Goal: Information Seeking & Learning: Learn about a topic

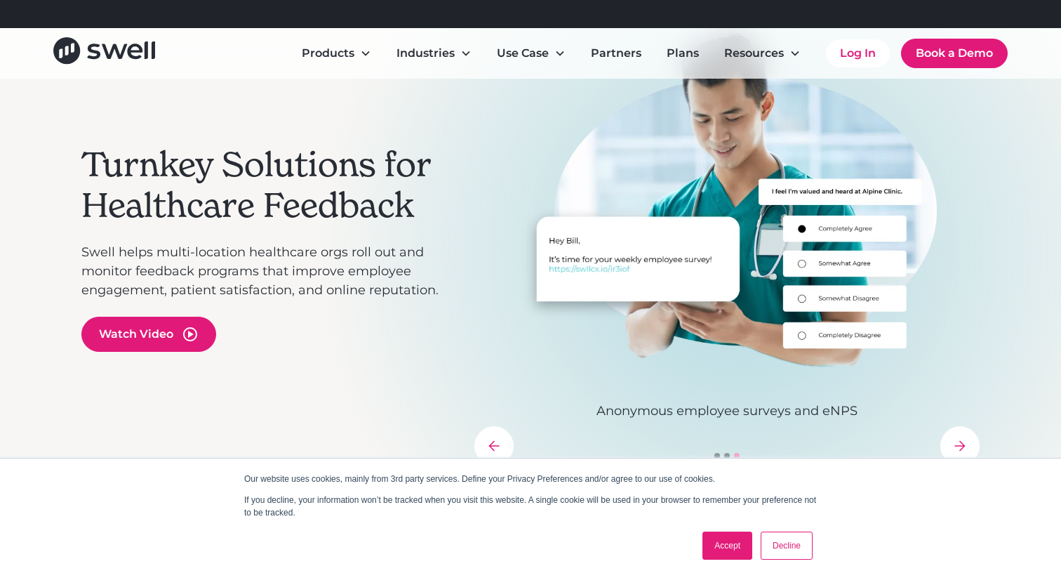
scroll to position [119, 0]
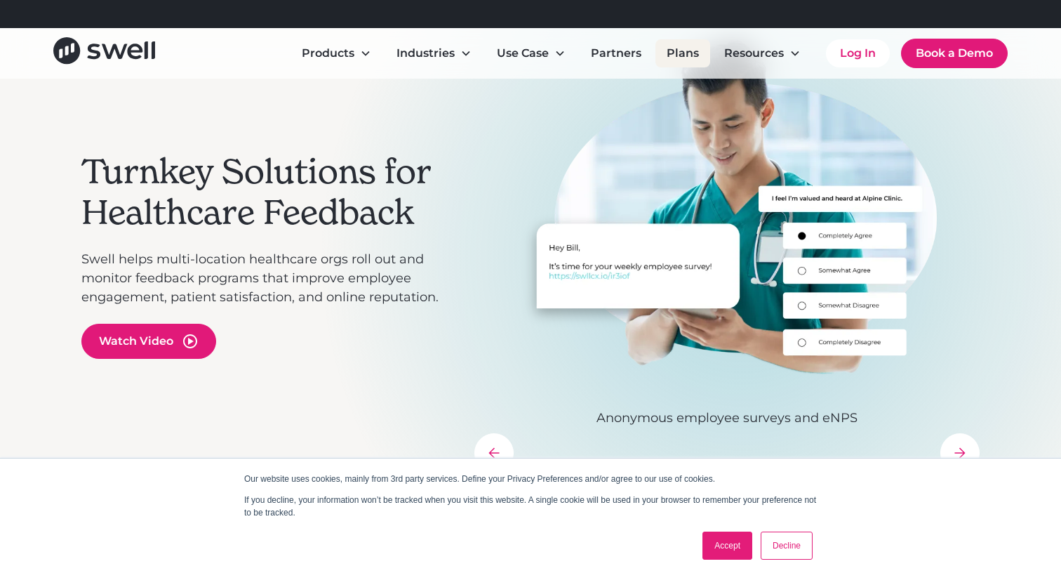
click at [682, 55] on link "Plans" at bounding box center [682, 53] width 55 height 28
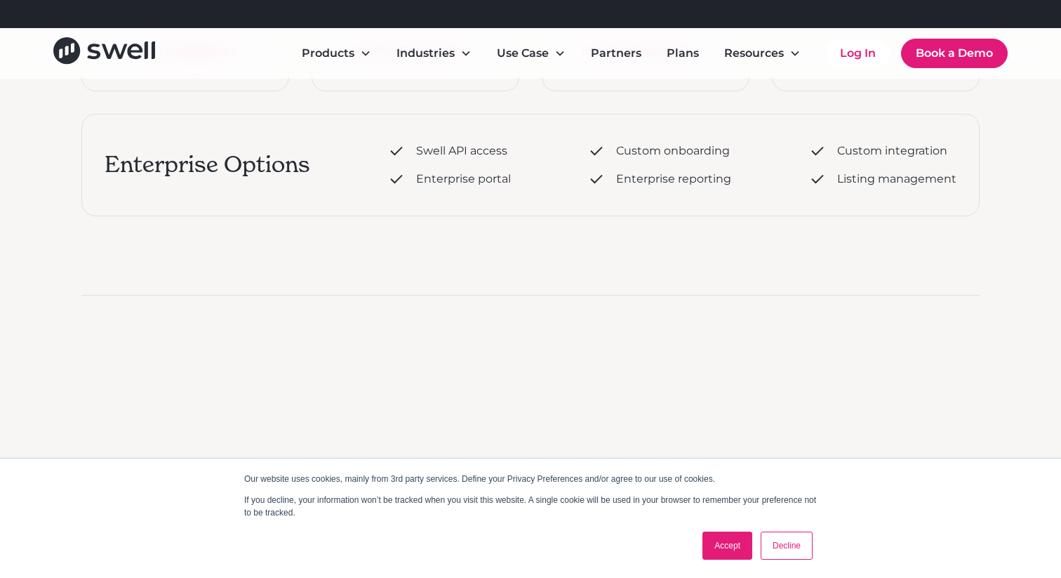
scroll to position [897, 0]
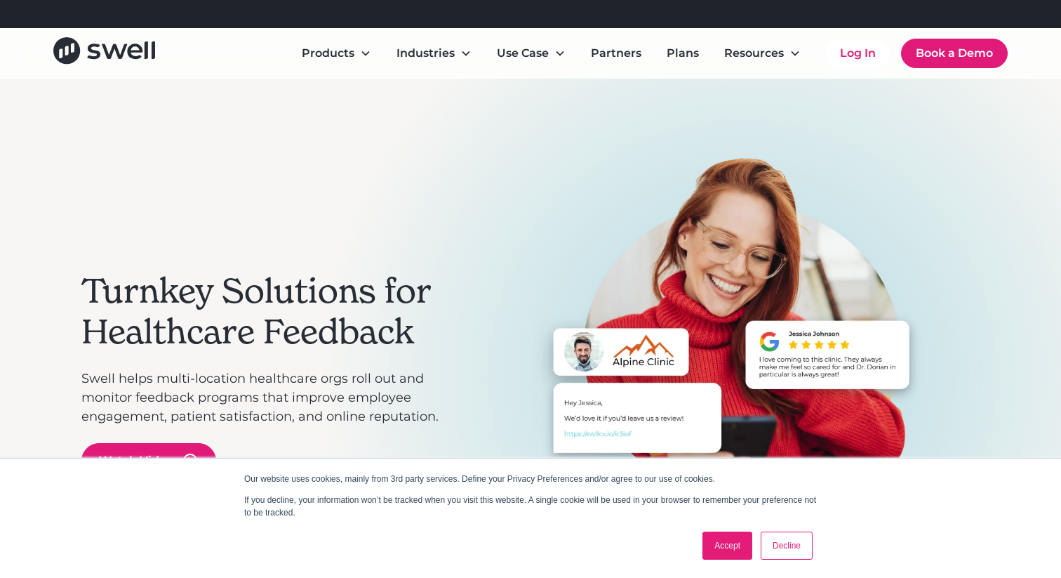
click at [739, 548] on link "Accept" at bounding box center [727, 545] width 50 height 28
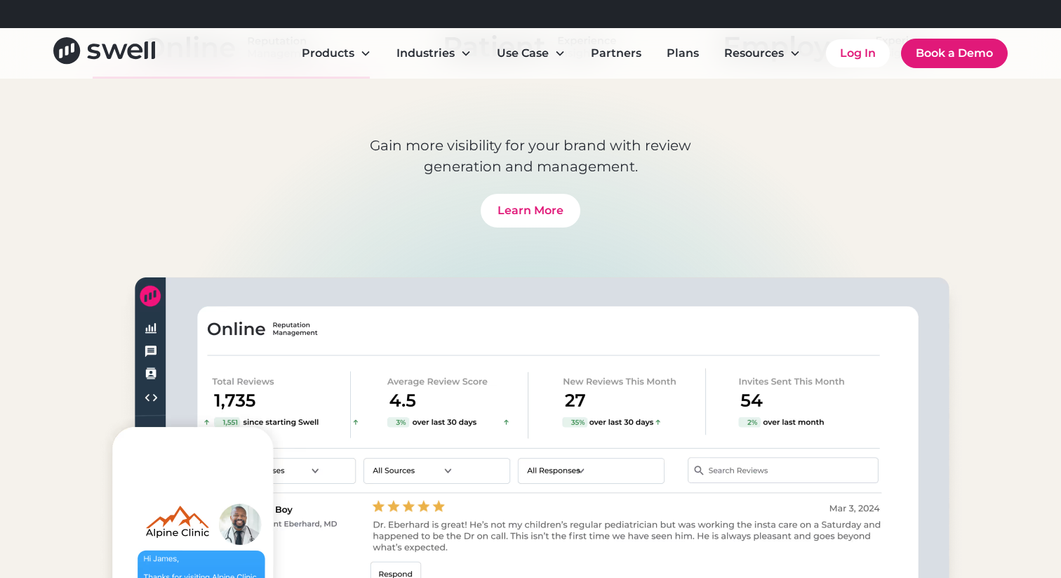
scroll to position [1061, 0]
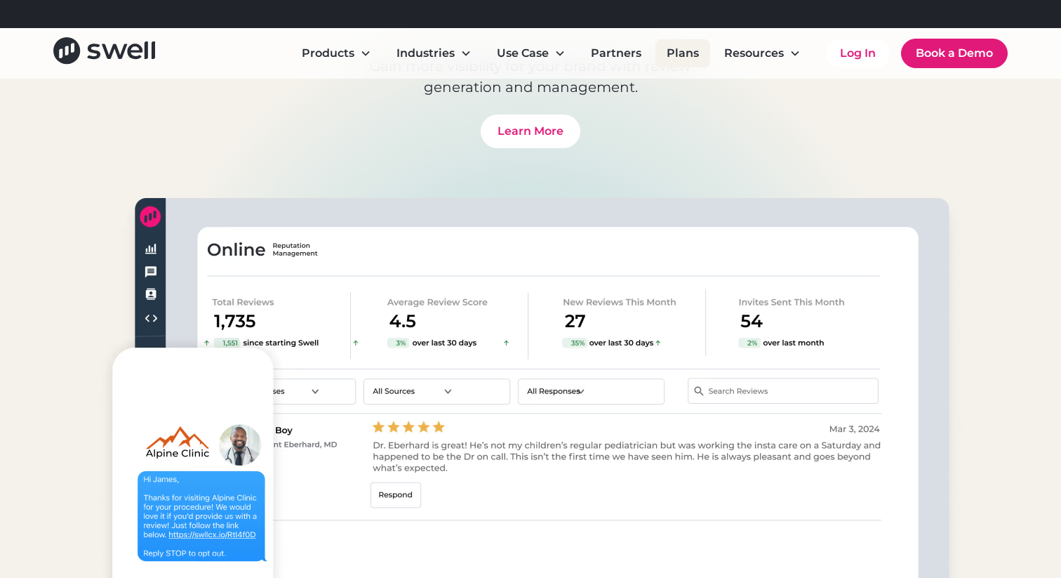
click at [679, 51] on link "Plans" at bounding box center [682, 53] width 55 height 28
